Goal: Transaction & Acquisition: Purchase product/service

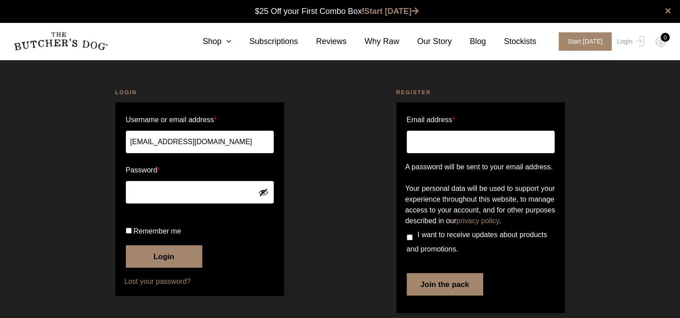
type input "[EMAIL_ADDRESS][DOMAIN_NAME]"
click at [228, 126] on label "Username or email address *" at bounding box center [200, 120] width 148 height 14
click at [228, 131] on input "gkcunynghame@bigpond.com" at bounding box center [200, 142] width 148 height 22
click at [126, 246] on button "Login" at bounding box center [164, 257] width 76 height 22
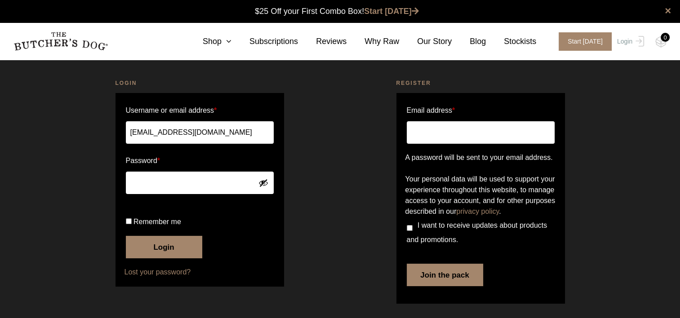
scroll to position [77, 0]
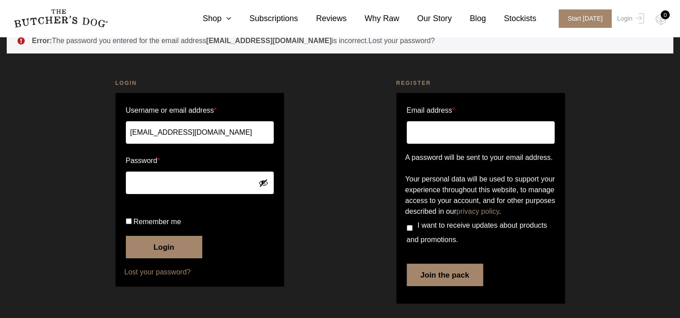
click at [143, 251] on button "Login" at bounding box center [164, 247] width 76 height 22
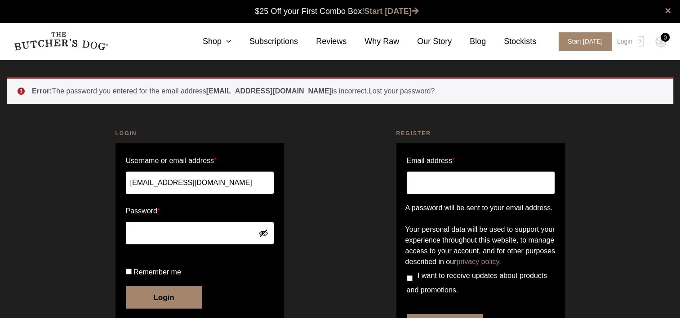
click at [267, 234] on button "Show password" at bounding box center [264, 233] width 10 height 10
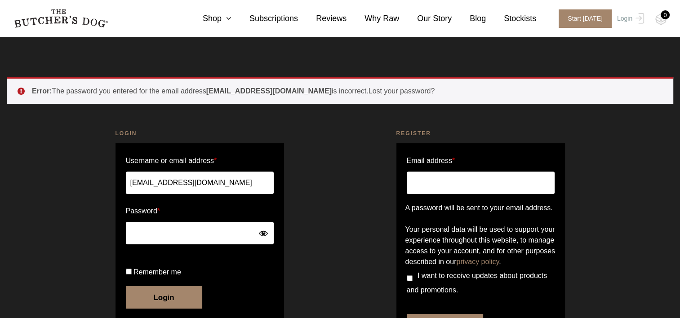
scroll to position [82, 0]
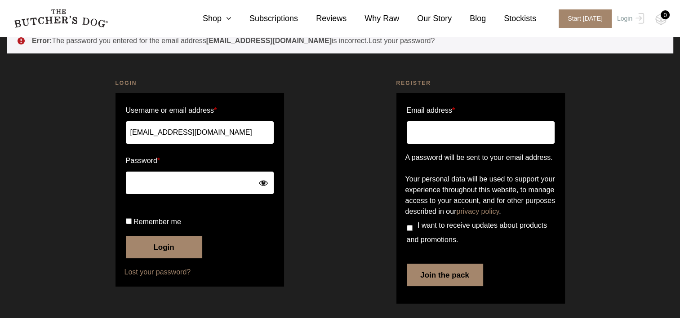
click at [126, 219] on input "Remember me" at bounding box center [129, 222] width 6 height 6
checkbox input "true"
click at [148, 243] on button "Login" at bounding box center [164, 247] width 76 height 22
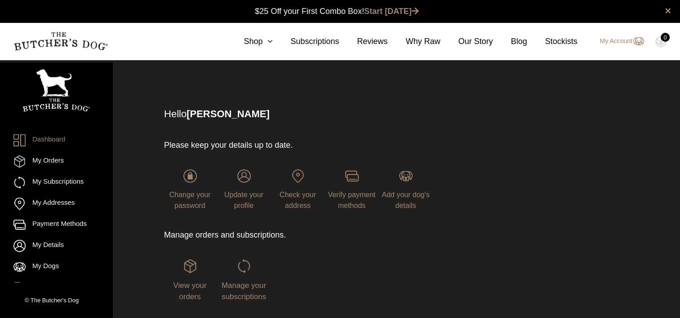
click at [135, 180] on div "Hello Geoff Cunynghame Please keep your details up to date. Change your passwor…" at bounding box center [385, 224] width 533 height 295
click at [264, 41] on link "Shop" at bounding box center [249, 42] width 47 height 12
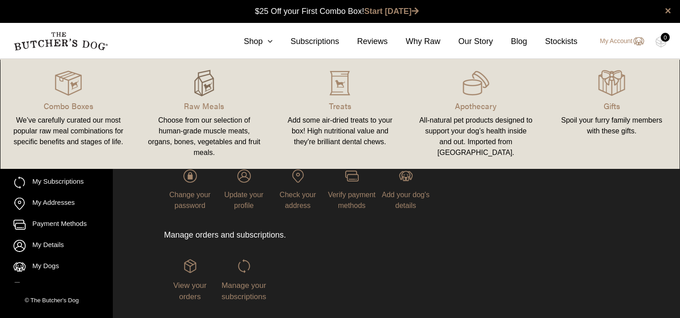
click at [200, 89] on img at bounding box center [204, 83] width 27 height 27
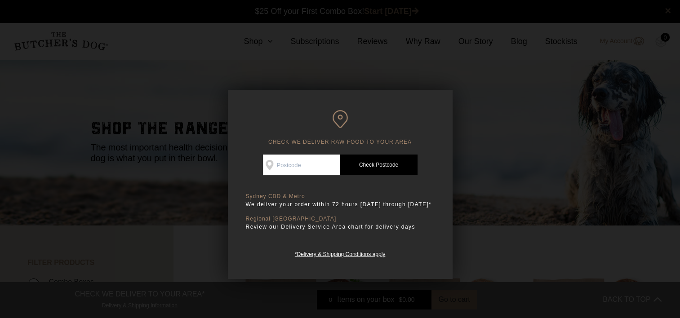
click at [287, 164] on input "Check Availability At" at bounding box center [301, 165] width 77 height 21
type input "2233"
click at [380, 163] on link "Check Postcode" at bounding box center [378, 165] width 77 height 21
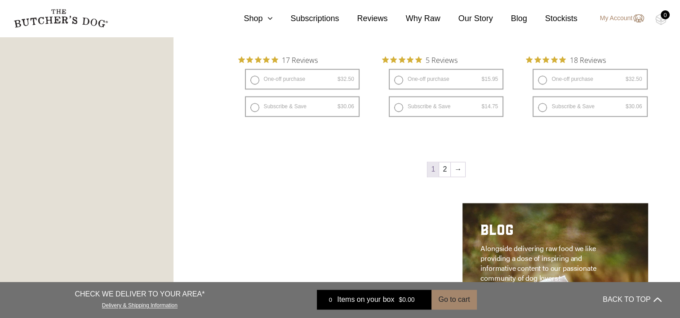
scroll to position [1255, 0]
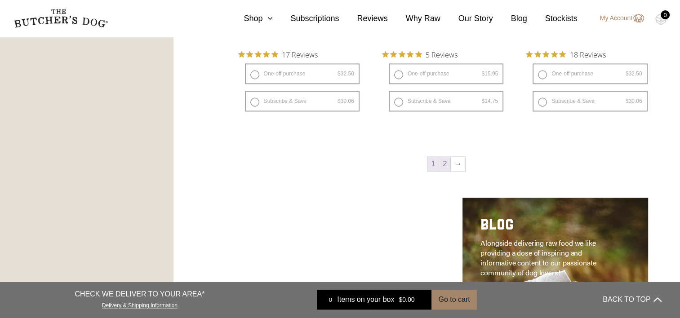
click at [445, 162] on link "2" at bounding box center [444, 164] width 11 height 14
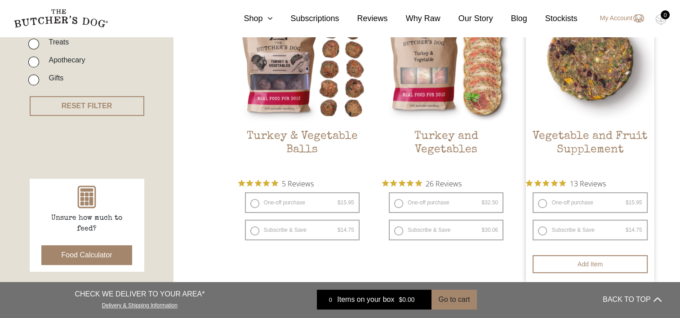
scroll to position [318, 0]
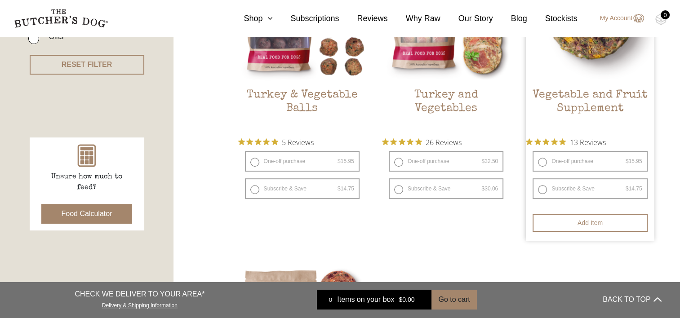
click at [577, 162] on label "One-off purchase $ 15.95 — or subscribe and save 7.5%" at bounding box center [590, 161] width 115 height 21
radio input "true"
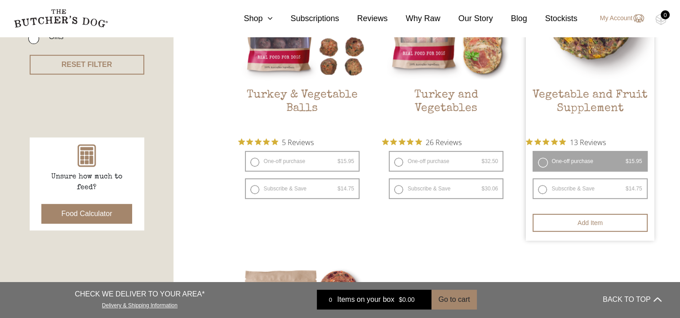
click at [554, 164] on label "One-off purchase $ 15.95 — or subscribe and save 7.5%" at bounding box center [590, 161] width 115 height 21
click at [595, 219] on button "Add item" at bounding box center [590, 223] width 115 height 18
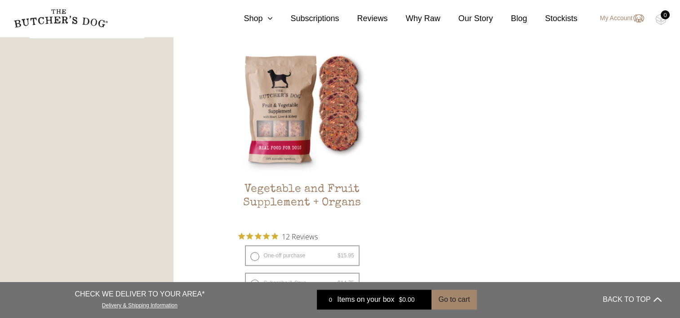
scroll to position [510, 0]
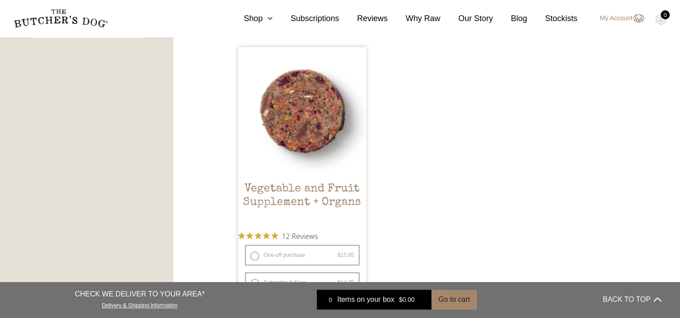
click at [336, 254] on label "One-off purchase $ 15.95 — or subscribe and save 7.5%" at bounding box center [302, 255] width 115 height 21
radio input "true"
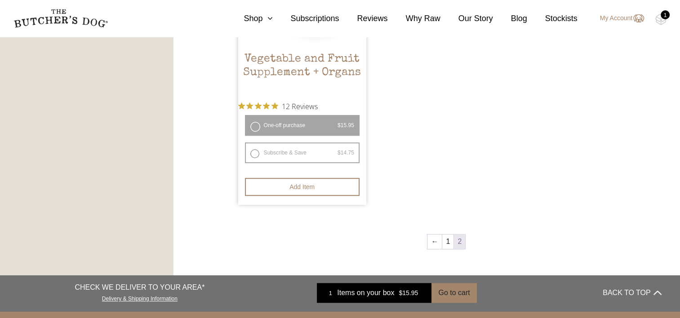
scroll to position [645, 0]
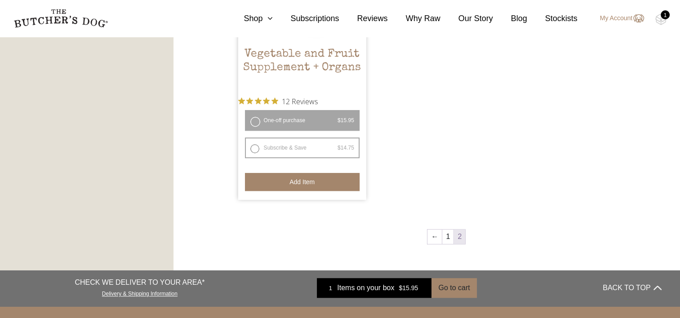
click at [296, 182] on button "Add item" at bounding box center [302, 182] width 115 height 18
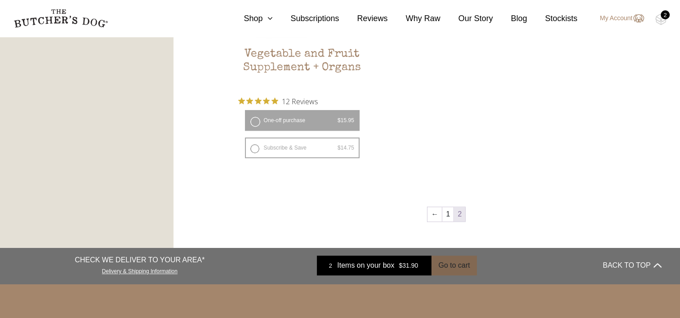
click at [443, 267] on button "Go to cart" at bounding box center [454, 266] width 45 height 20
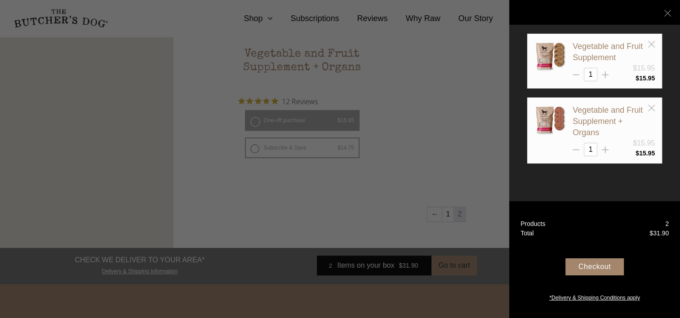
click at [609, 76] on div "1" at bounding box center [614, 74] width 82 height 13
click at [606, 75] on line at bounding box center [606, 75] width 0 height 7
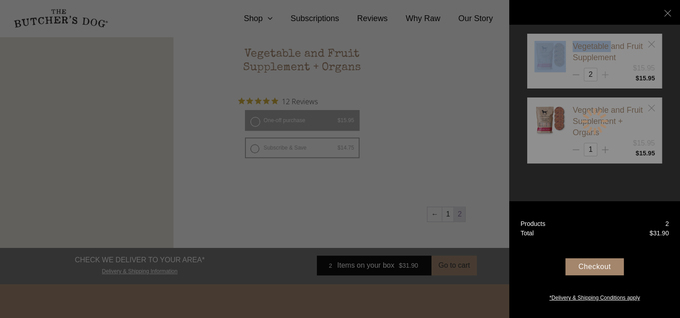
click at [605, 75] on div at bounding box center [595, 121] width 135 height 175
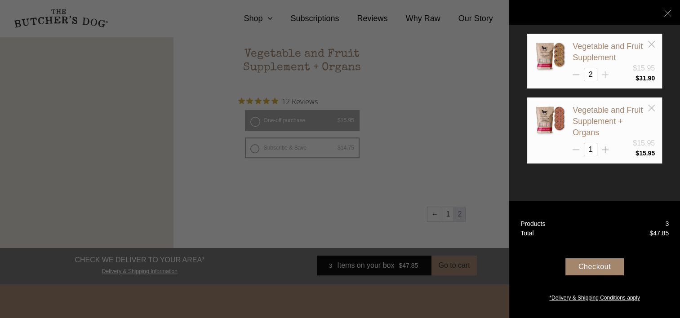
click at [605, 75] on g at bounding box center [605, 75] width 7 height 7
click at [606, 75] on line at bounding box center [606, 75] width 0 height 7
drag, startPoint x: 605, startPoint y: 75, endPoint x: 611, endPoint y: 63, distance: 13.7
click at [611, 62] on link "Vegetable and Fruit Supplement" at bounding box center [608, 52] width 70 height 20
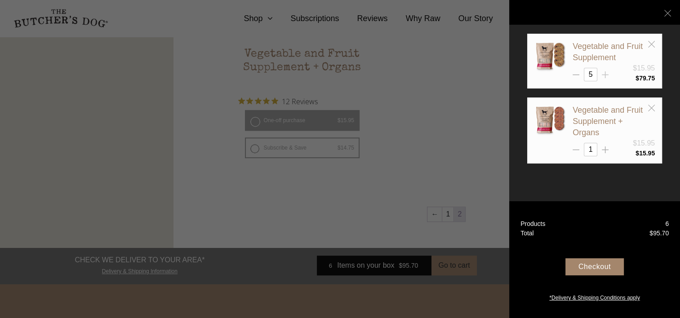
click at [608, 73] on icon at bounding box center [605, 75] width 7 height 7
type input "6"
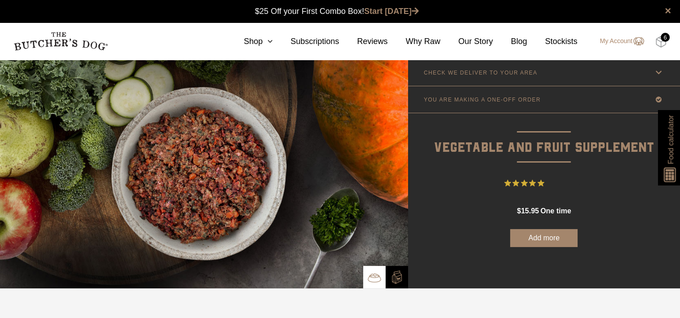
click at [658, 42] on img at bounding box center [661, 42] width 11 height 12
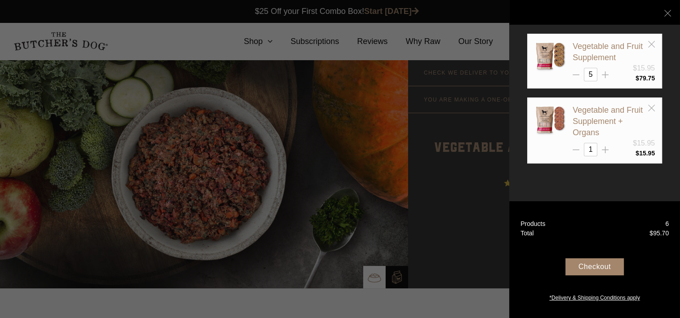
click at [590, 143] on input "1" at bounding box center [590, 149] width 13 height 13
type input "6"
click at [632, 176] on div "Vegetable and Fruit Supplement $15.95 5" at bounding box center [595, 121] width 135 height 175
click at [586, 262] on div "Checkout" at bounding box center [595, 267] width 58 height 17
